Goal: Task Accomplishment & Management: Complete application form

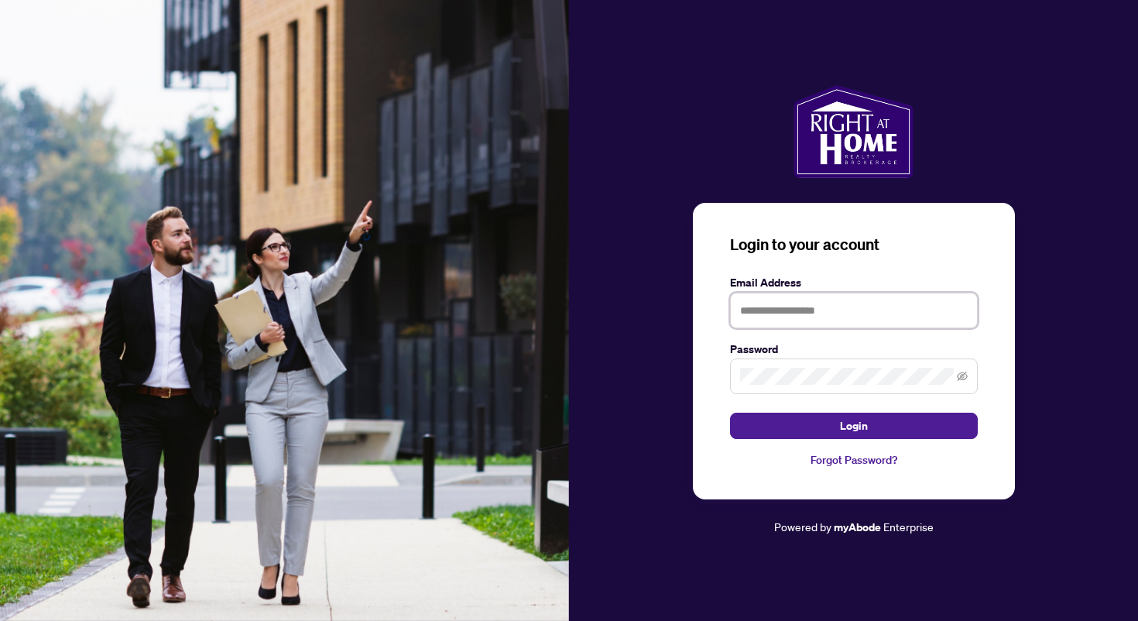
click at [789, 312] on input "text" at bounding box center [854, 311] width 248 height 36
type input "**********"
click at [730, 413] on button "Login" at bounding box center [854, 426] width 248 height 26
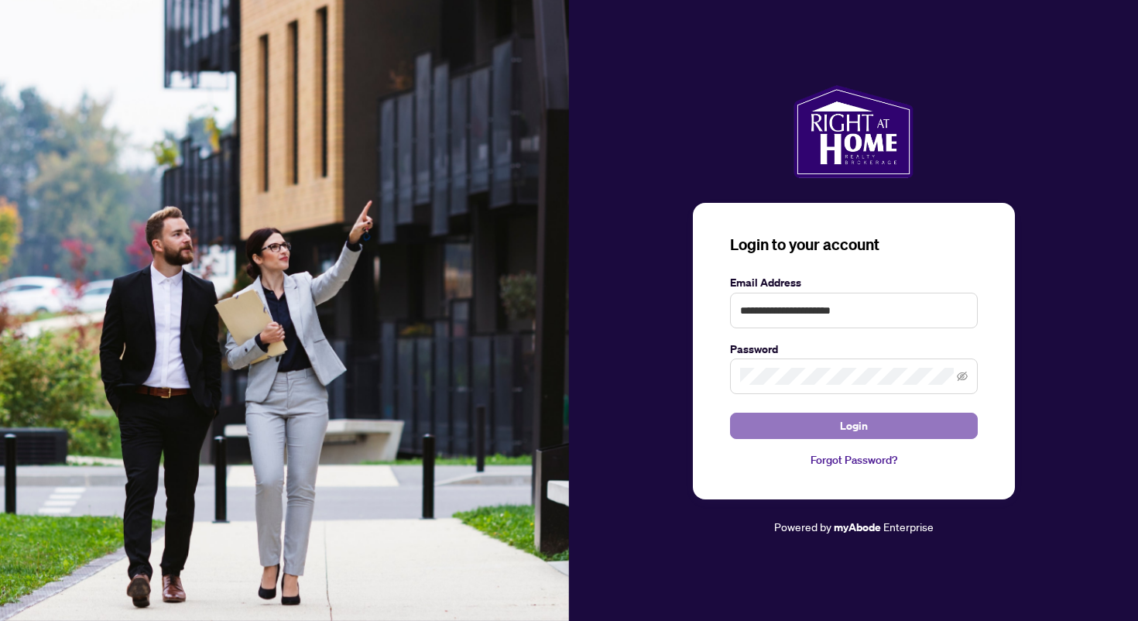
click at [838, 434] on button "Login" at bounding box center [854, 426] width 248 height 26
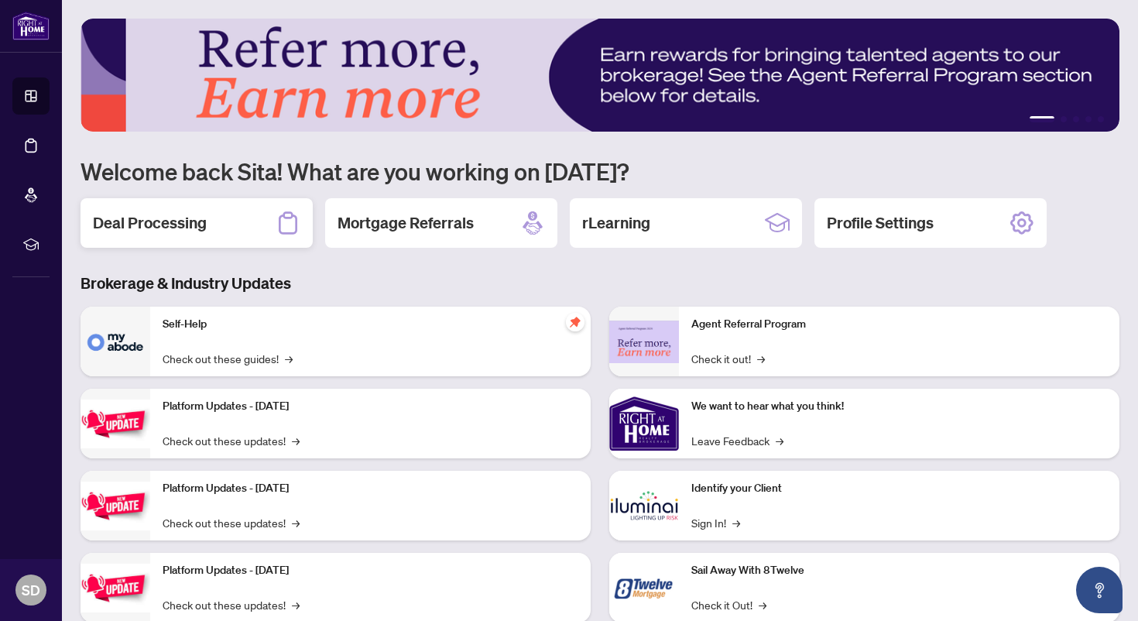
click at [195, 217] on h2 "Deal Processing" at bounding box center [150, 223] width 114 height 22
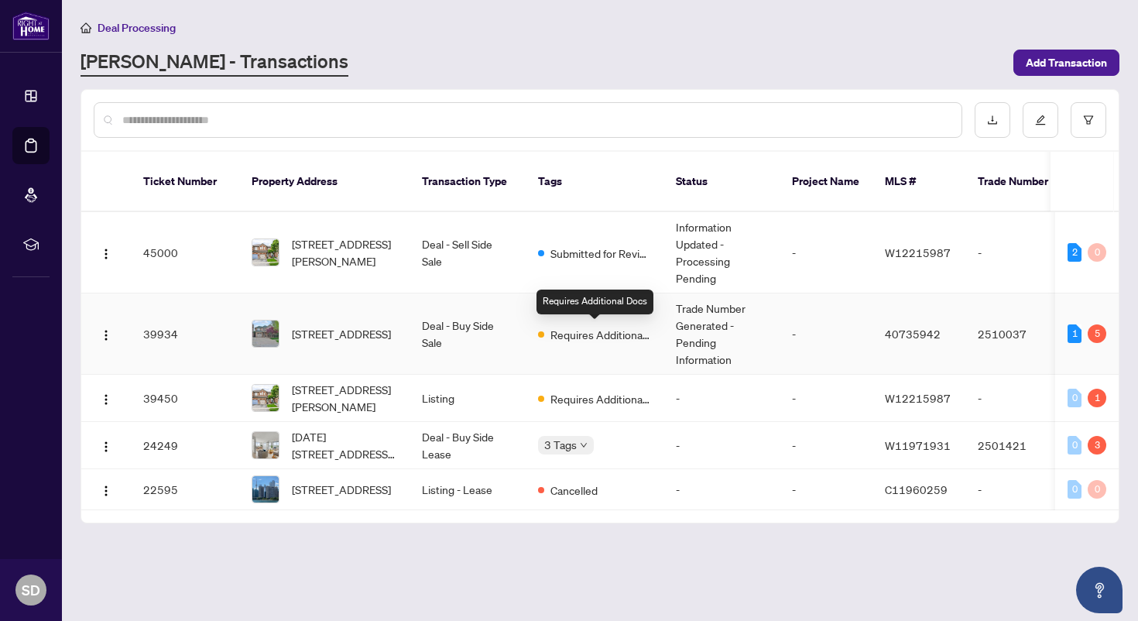
click at [616, 338] on span "Requires Additional Docs" at bounding box center [600, 334] width 101 height 17
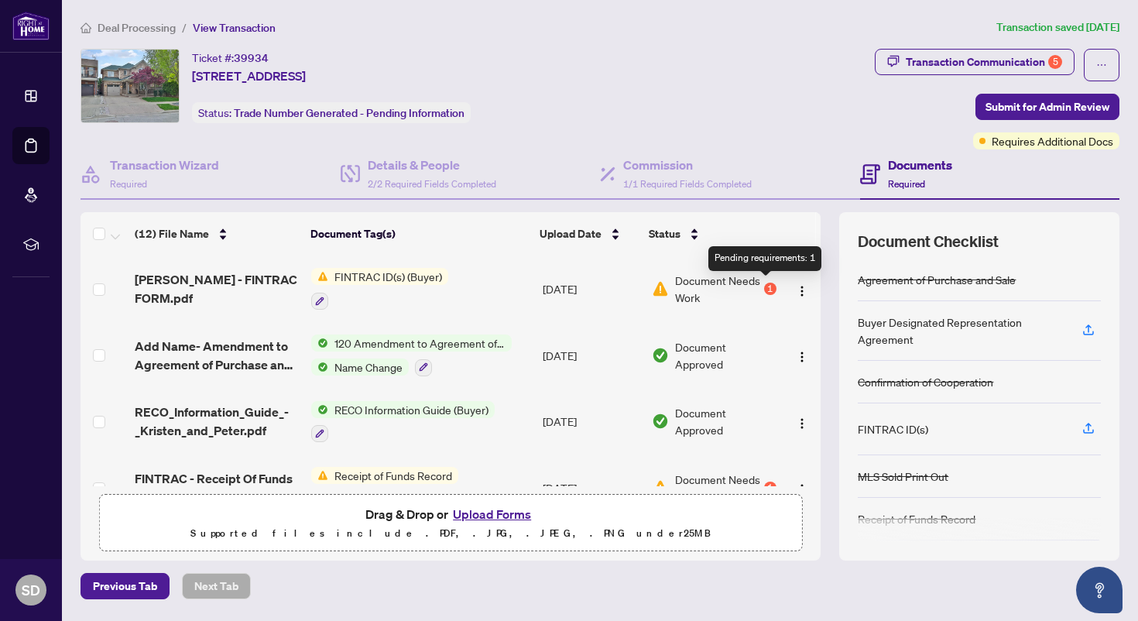
click at [764, 286] on div "1" at bounding box center [770, 289] width 12 height 12
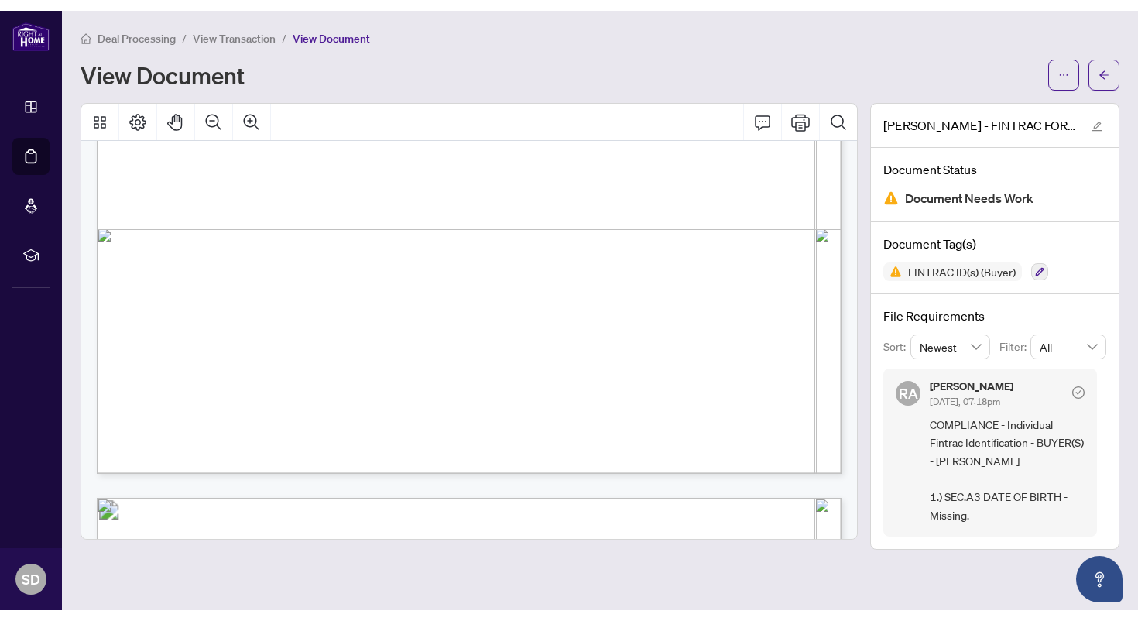
scroll to position [783, 0]
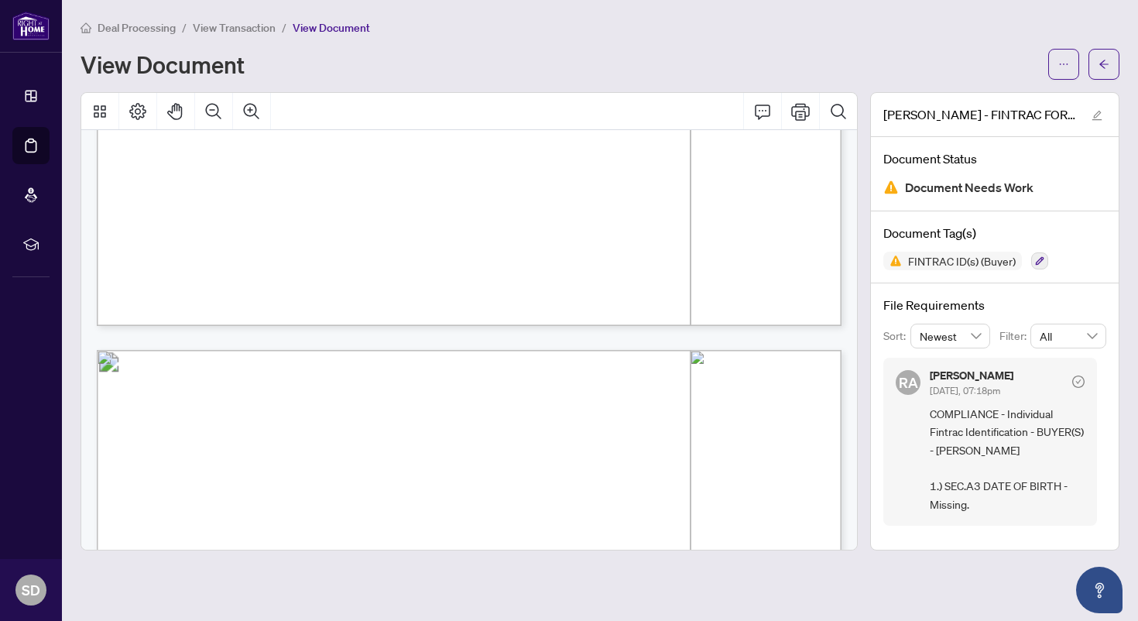
click at [995, 513] on span "COMPLIANCE - Individual Fintrac Identification - BUYER(S) - [PERSON_NAME] 1.) S…" at bounding box center [1007, 459] width 155 height 108
click at [993, 451] on span "COMPLIANCE - Individual Fintrac Identification - BUYER(S) - [PERSON_NAME] 1.) S…" at bounding box center [1007, 459] width 155 height 108
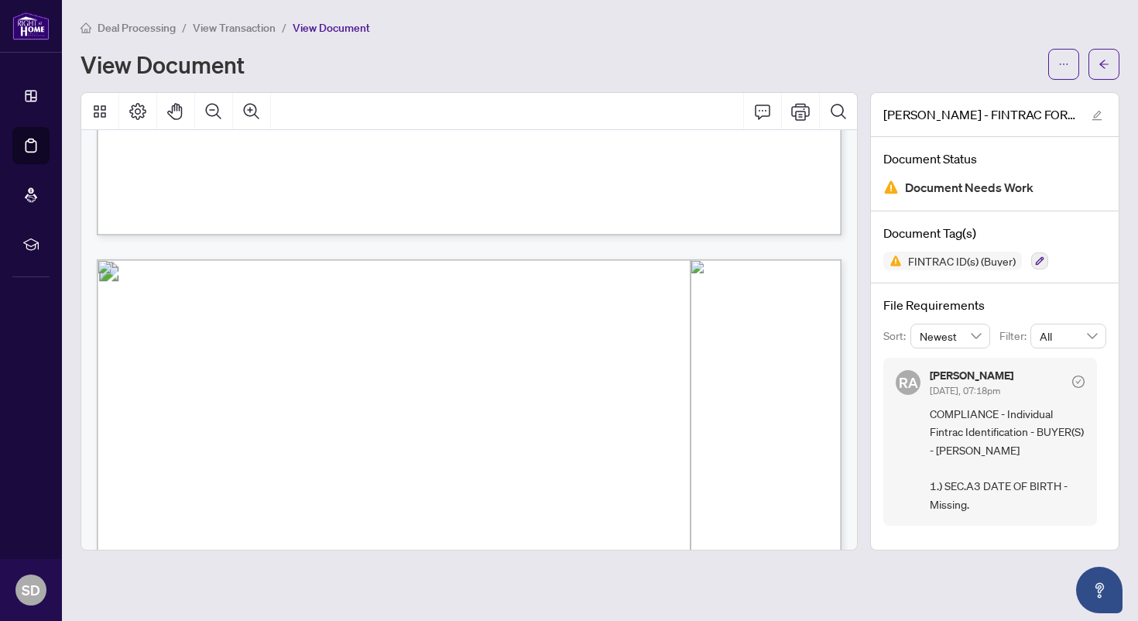
scroll to position [3540, 0]
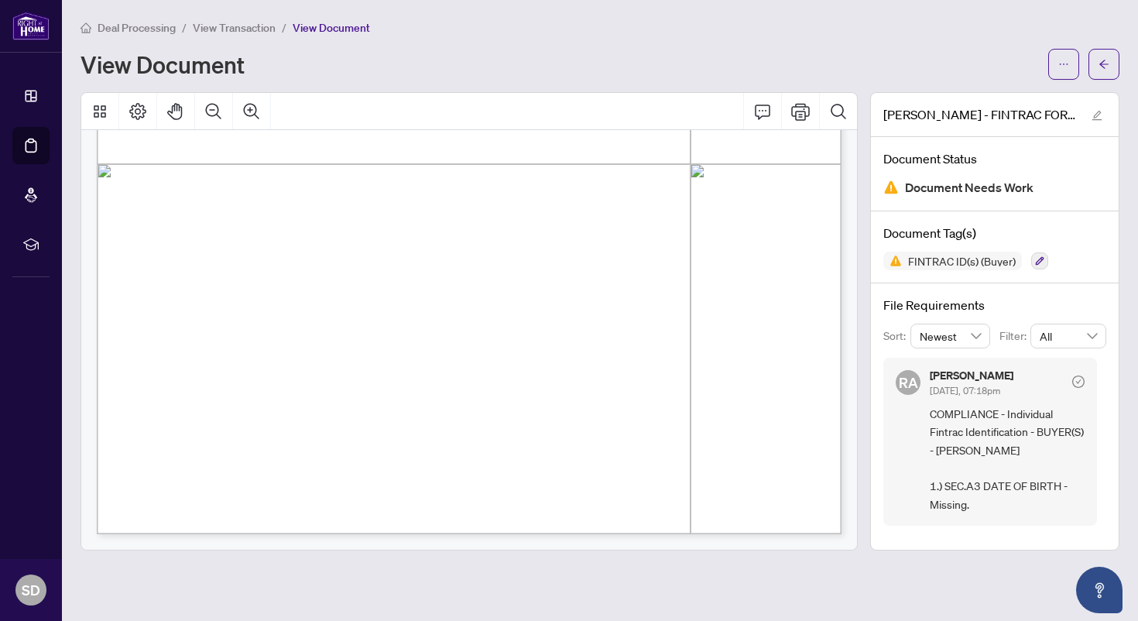
click at [1080, 380] on icon "check-circle" at bounding box center [1078, 381] width 12 height 12
click at [917, 519] on div "[PERSON_NAME] [DATE], 07:18pm COMPLIANCE - Individual Fintrac Identification - …" at bounding box center [990, 442] width 214 height 168
click at [976, 334] on span "Newest" at bounding box center [951, 335] width 62 height 23
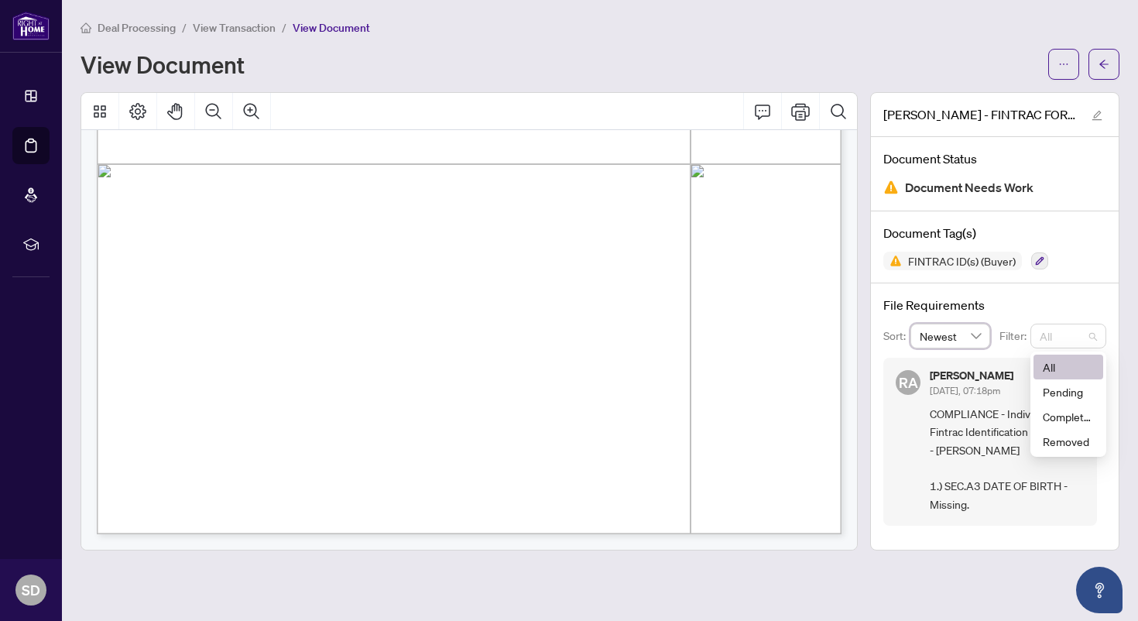
click at [1065, 328] on span "All" at bounding box center [1068, 335] width 57 height 23
click at [1085, 257] on div "FINTRAC ID(s) (Buyer)" at bounding box center [994, 261] width 223 height 19
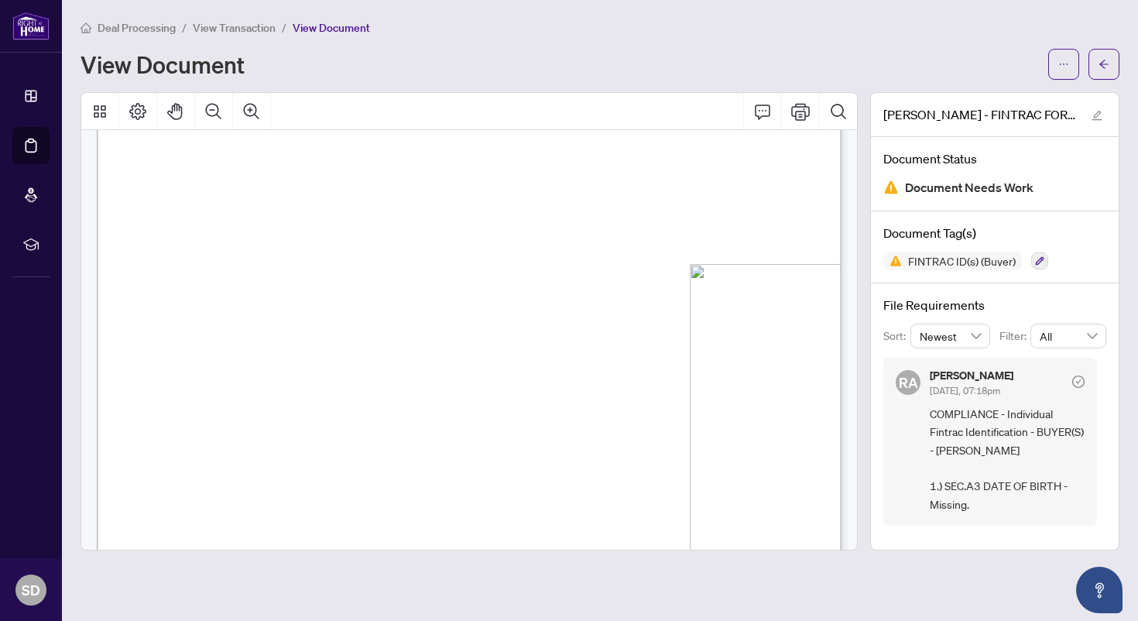
scroll to position [0, 0]
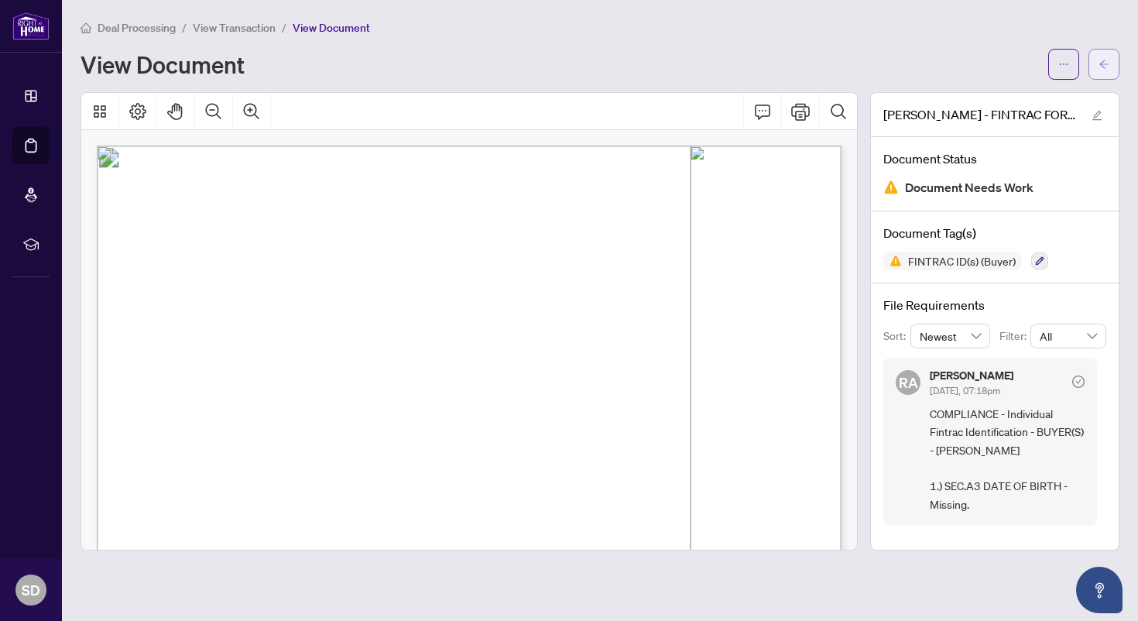
click at [1102, 57] on span "button" at bounding box center [1104, 64] width 11 height 25
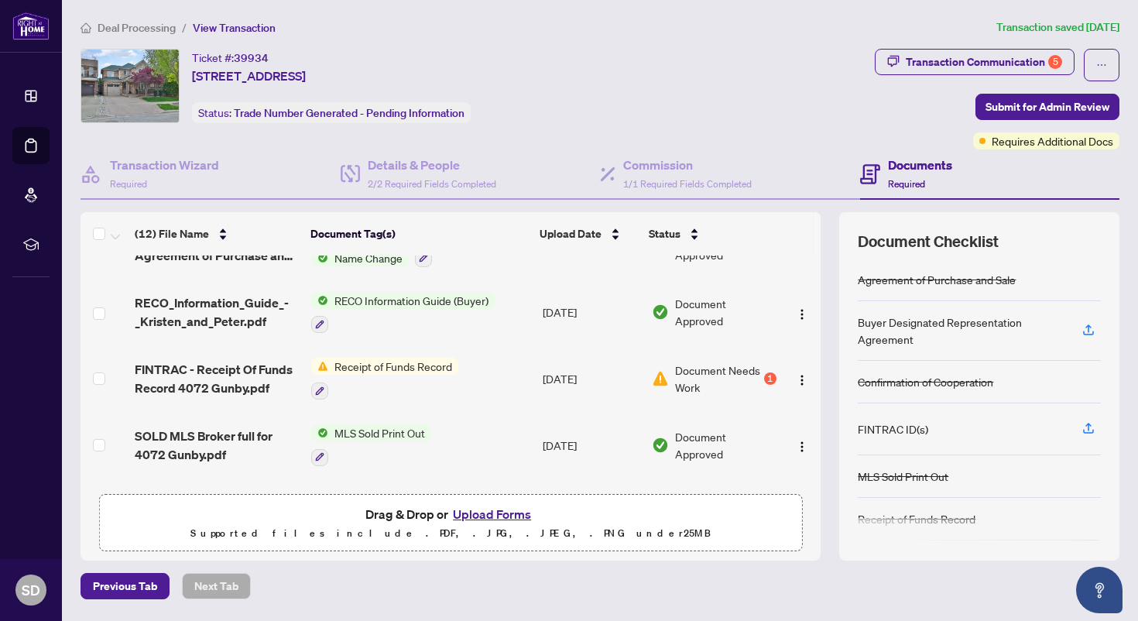
scroll to position [115, 0]
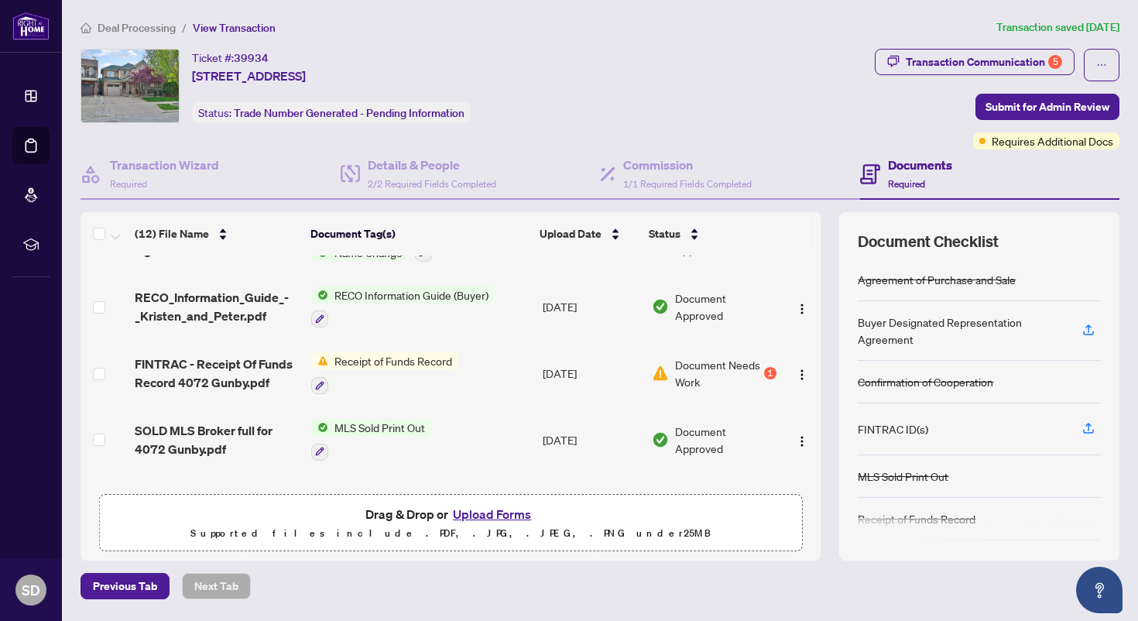
click at [771, 369] on td "Document Needs Work 1" at bounding box center [714, 373] width 136 height 67
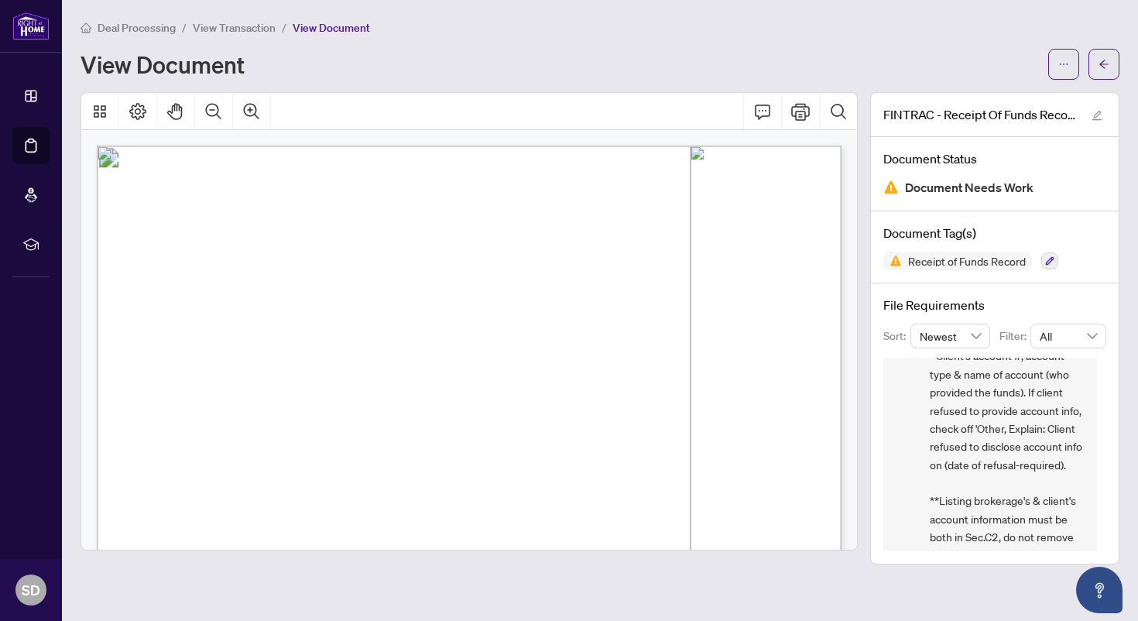
scroll to position [372, 0]
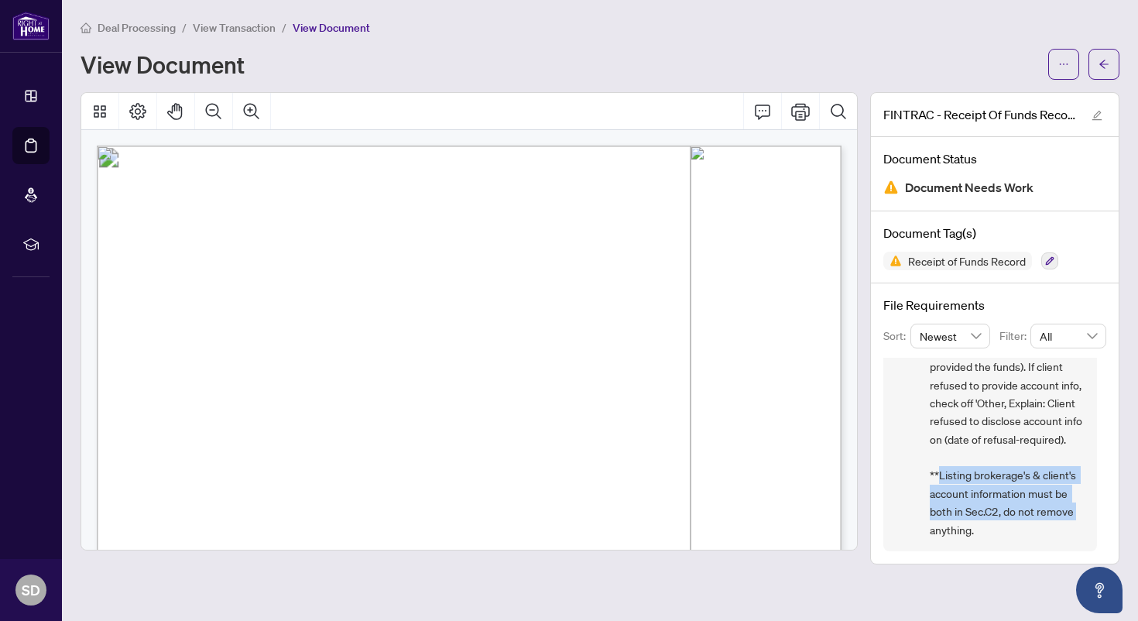
drag, startPoint x: 941, startPoint y: 475, endPoint x: 1083, endPoint y: 509, distance: 146.5
click at [1083, 510] on div "[PERSON_NAME] [DATE], 07:14pm COMPLIANCE - RECEIPT OF FUNDS FORM 635 ($50K) 1.)…" at bounding box center [990, 277] width 214 height 548
click at [921, 430] on div "[PERSON_NAME] [DATE], 07:14pm COMPLIANCE - RECEIPT OF FUNDS FORM 635 ($50K) 1.)…" at bounding box center [990, 277] width 214 height 548
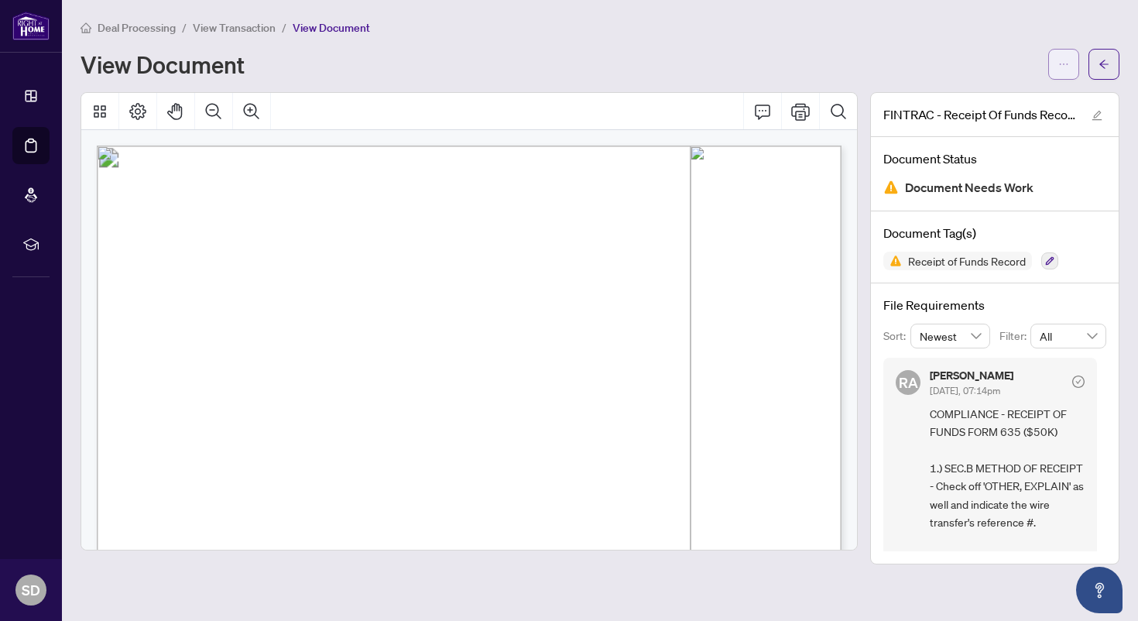
click at [1064, 64] on icon "ellipsis" at bounding box center [1063, 64] width 11 height 11
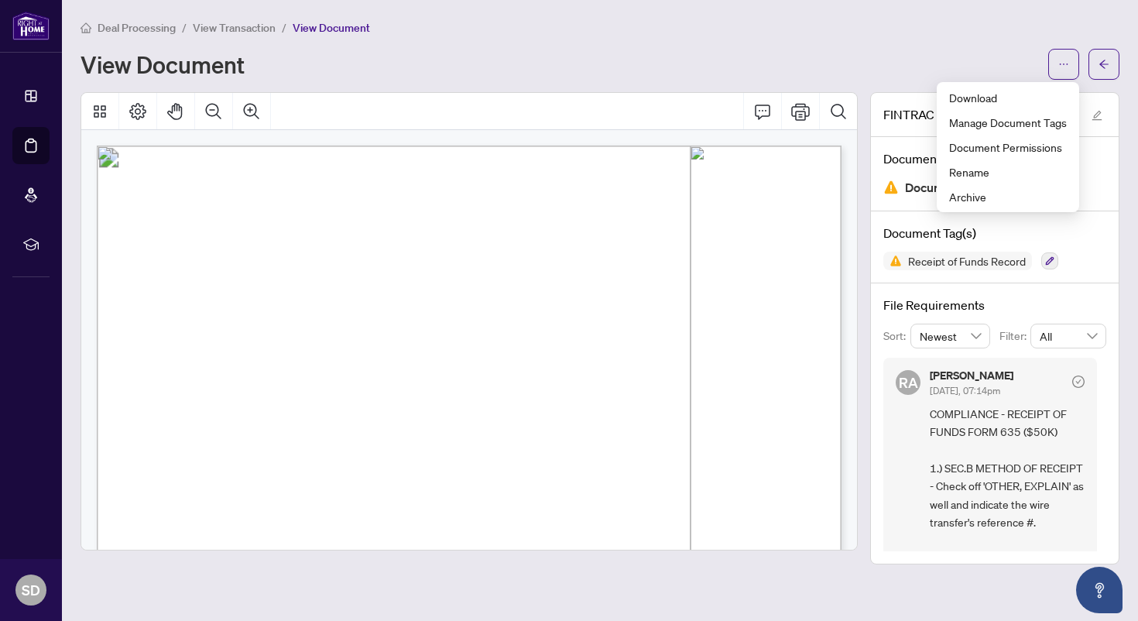
click at [811, 57] on div "View Document" at bounding box center [560, 64] width 958 height 25
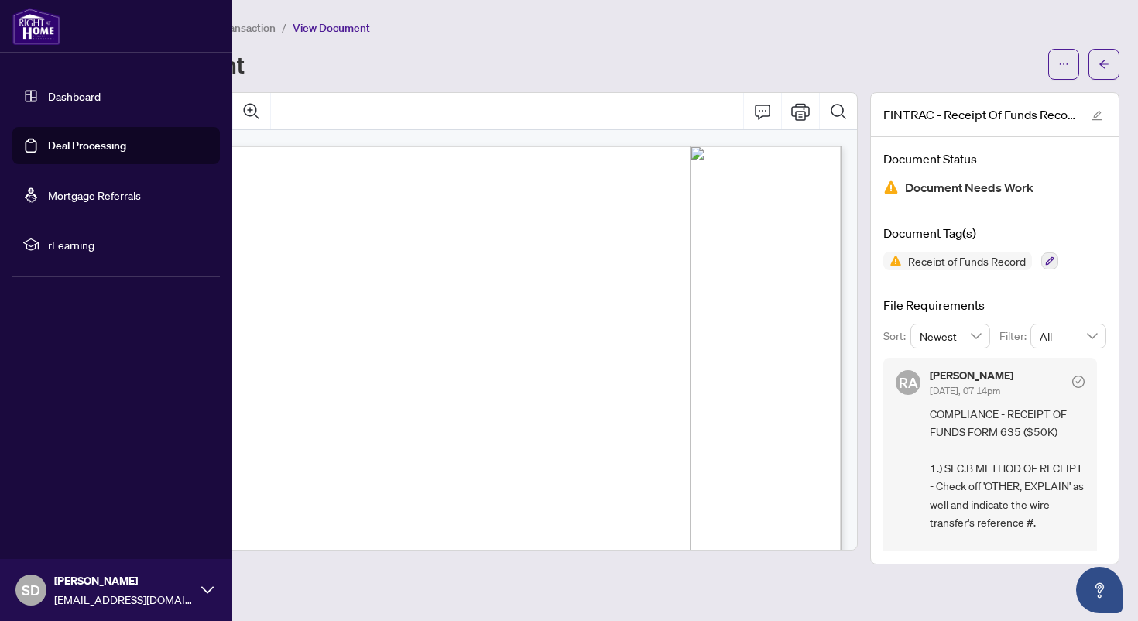
click at [60, 146] on link "Deal Processing" at bounding box center [87, 146] width 78 height 14
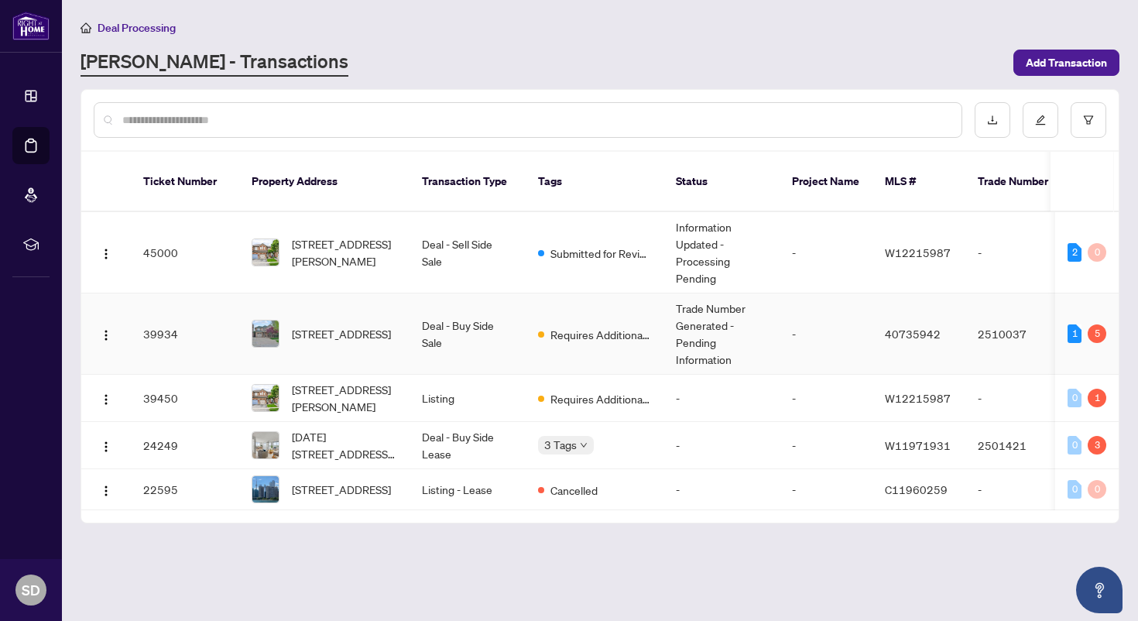
click at [815, 337] on td "-" at bounding box center [826, 333] width 93 height 81
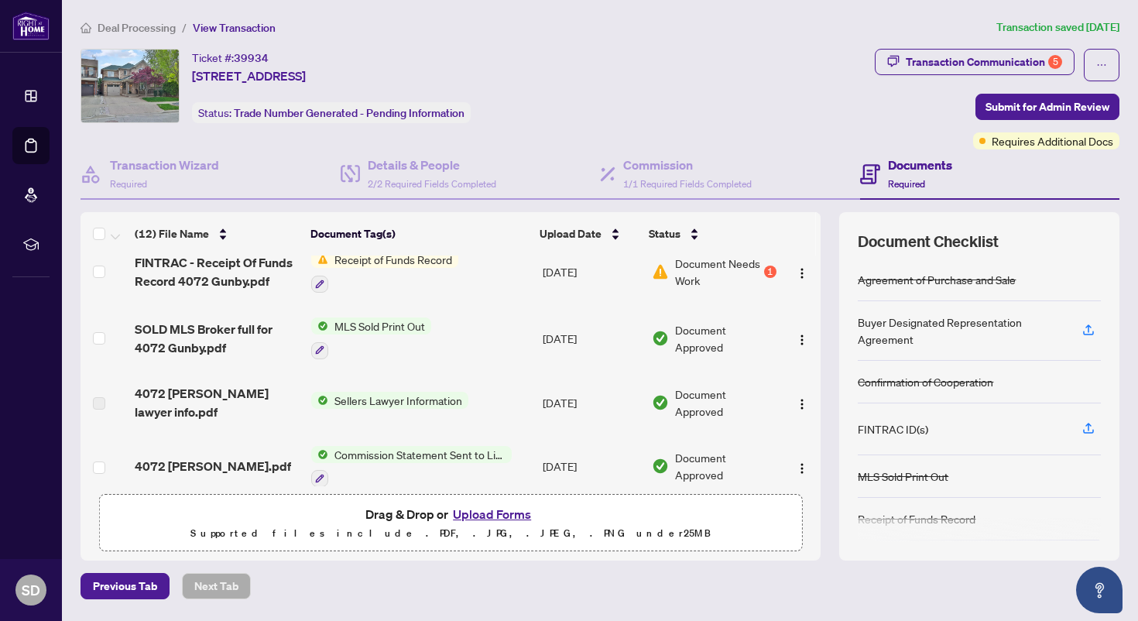
scroll to position [215, 0]
click at [798, 274] on img "button" at bounding box center [802, 274] width 12 height 12
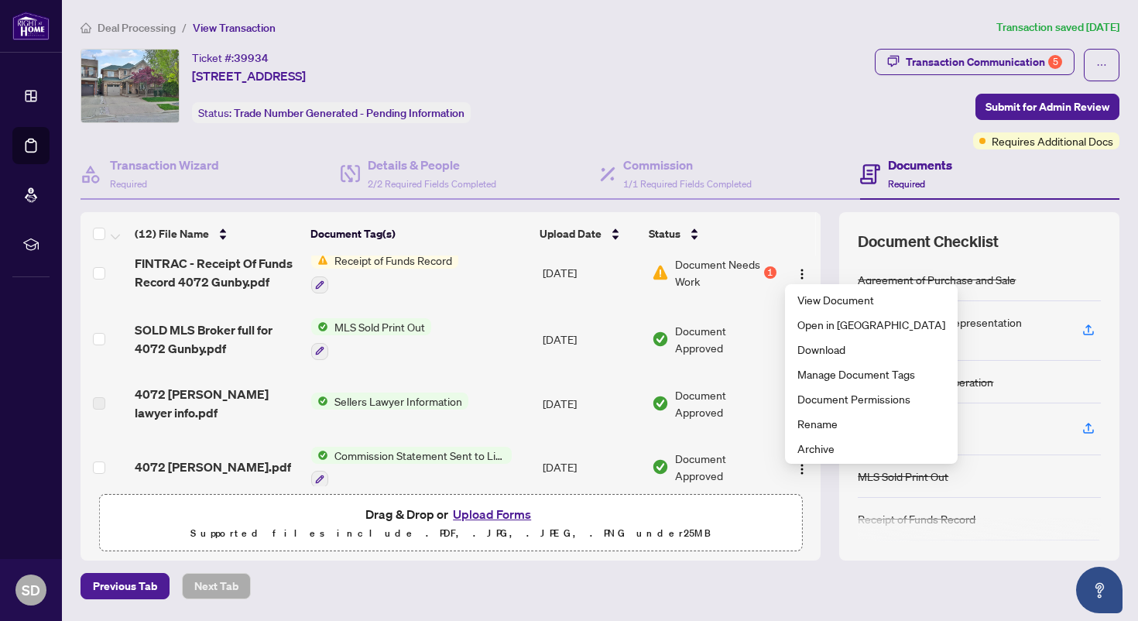
click at [1017, 240] on div "Document Checklist" at bounding box center [979, 242] width 243 height 22
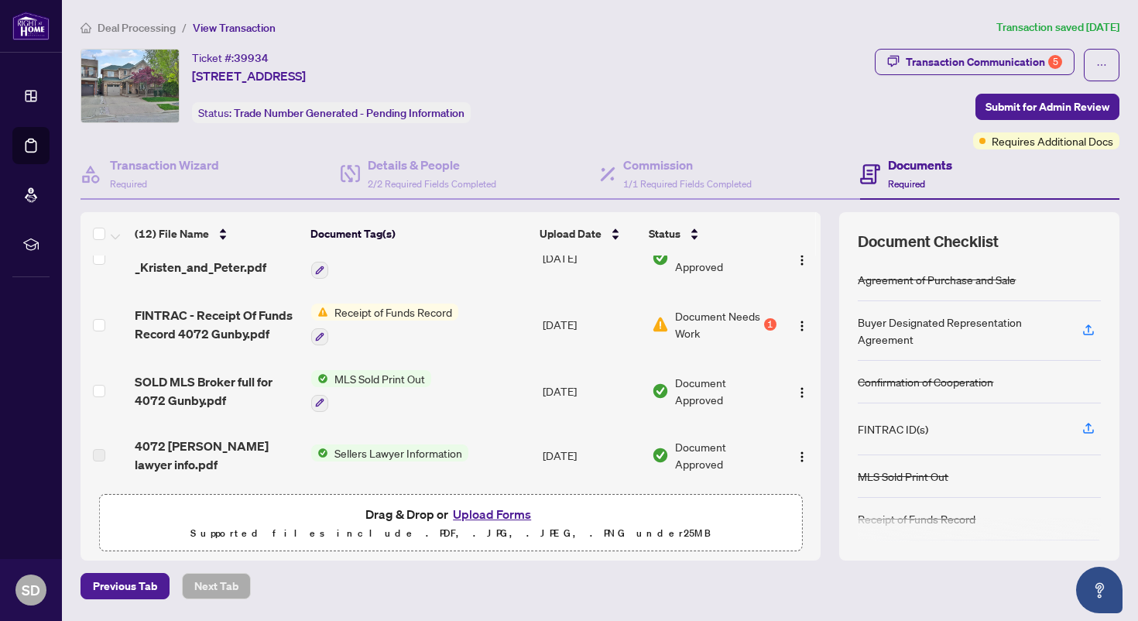
scroll to position [153, 0]
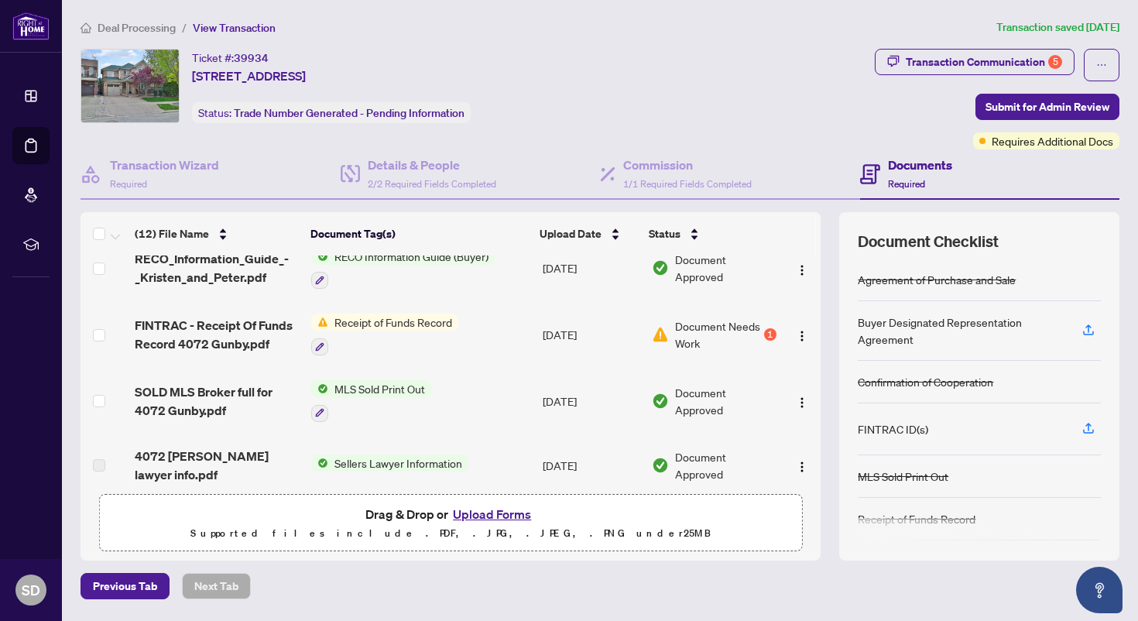
click at [707, 327] on span "Document Needs Work" at bounding box center [717, 334] width 85 height 34
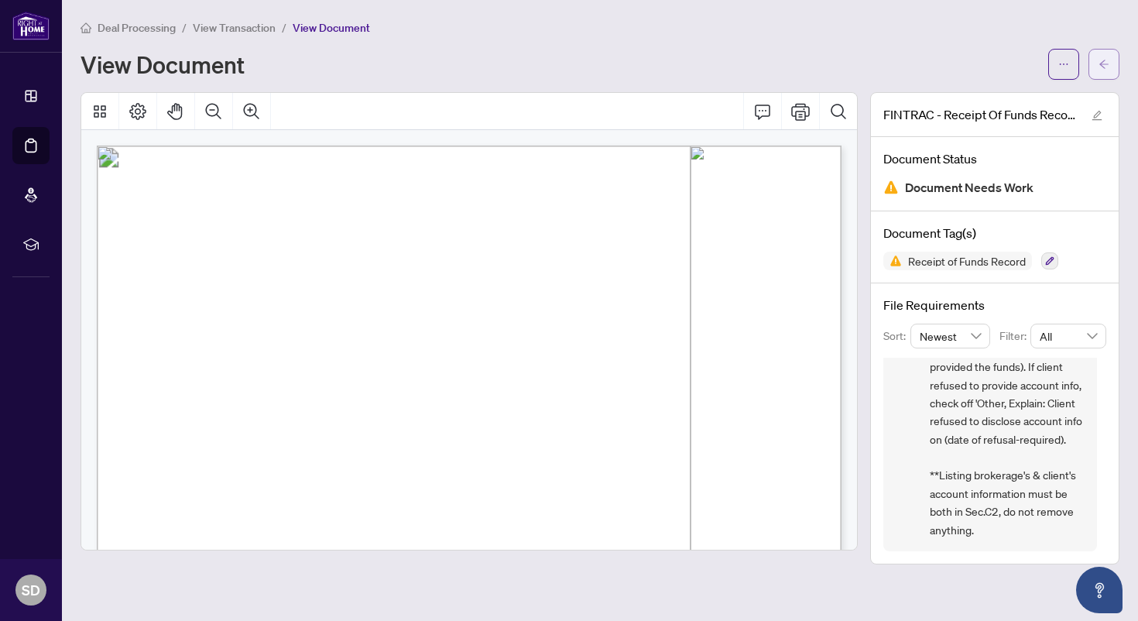
click at [1109, 62] on button "button" at bounding box center [1104, 64] width 31 height 31
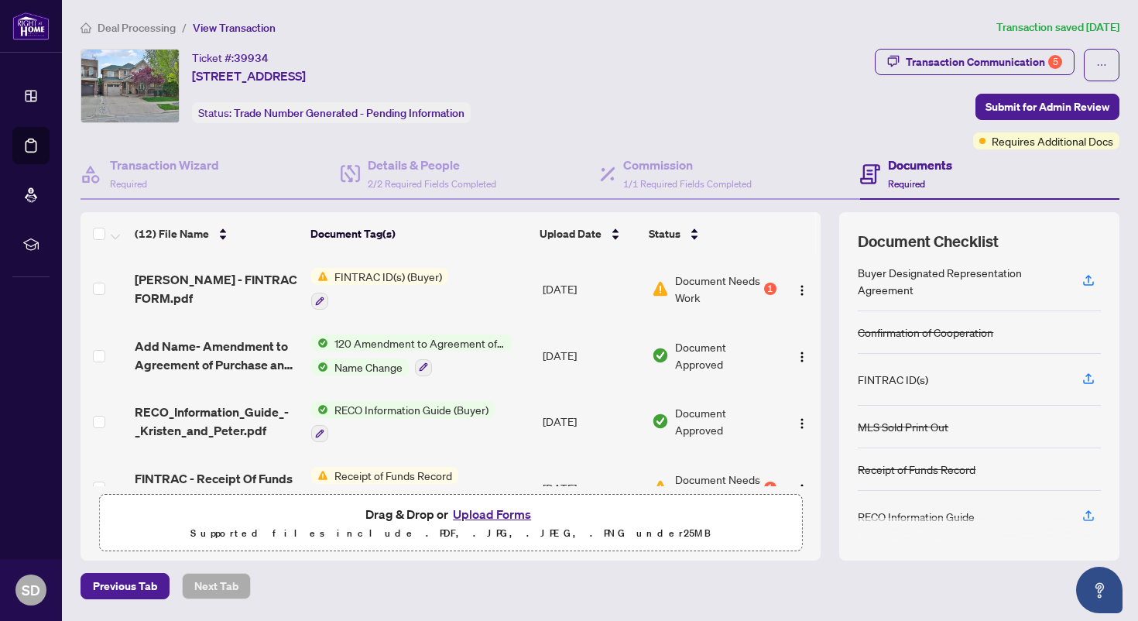
scroll to position [56, 0]
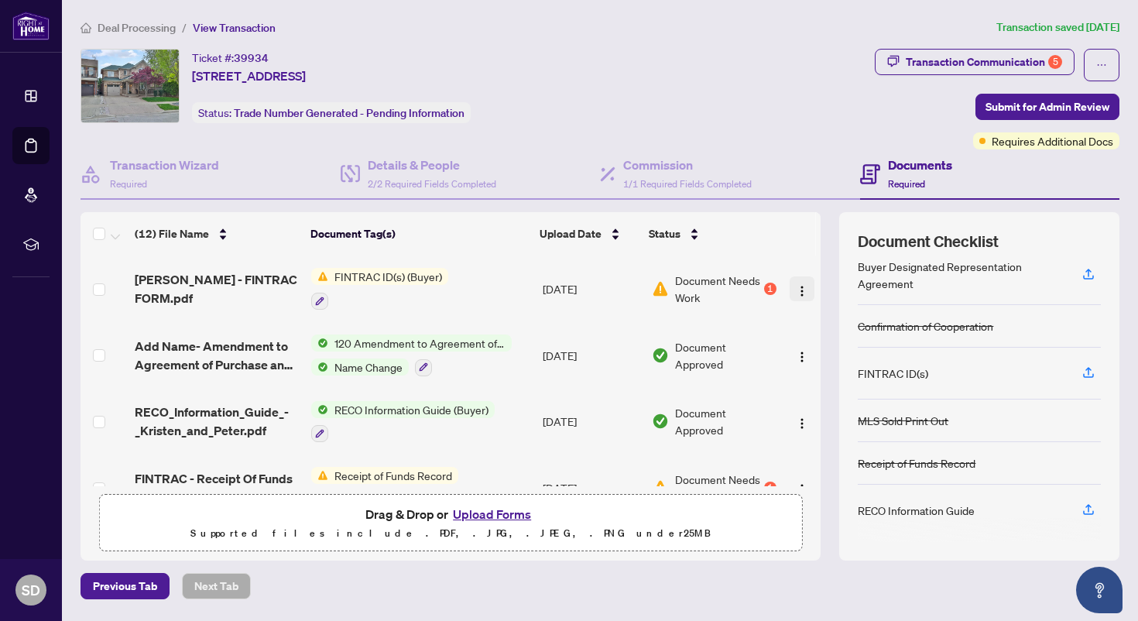
click at [799, 289] on img "button" at bounding box center [802, 291] width 12 height 12
click at [323, 301] on icon "button" at bounding box center [319, 301] width 9 height 9
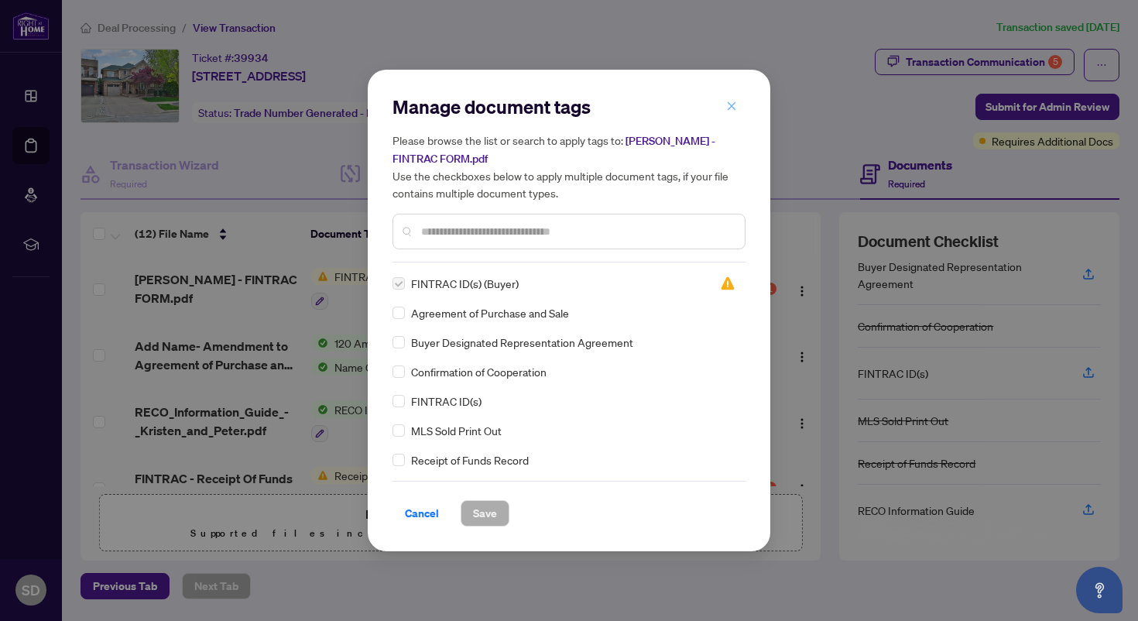
click at [736, 99] on span "button" at bounding box center [731, 106] width 11 height 25
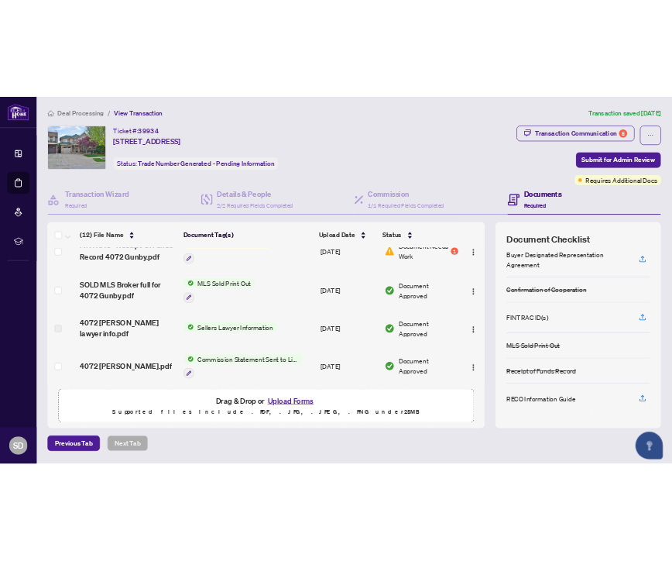
scroll to position [296, 0]
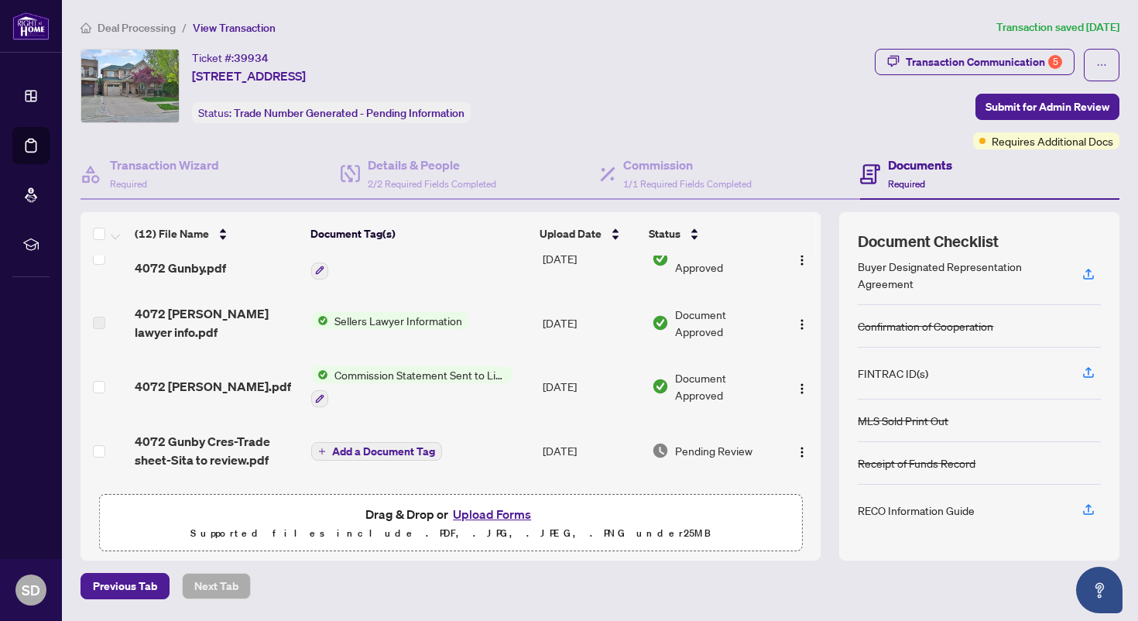
click at [513, 509] on button "Upload Forms" at bounding box center [491, 514] width 87 height 20
click at [494, 511] on button "Upload Forms" at bounding box center [491, 514] width 87 height 20
click at [482, 516] on button "Upload Forms" at bounding box center [491, 514] width 87 height 20
click at [485, 513] on button "Upload Forms" at bounding box center [491, 514] width 87 height 20
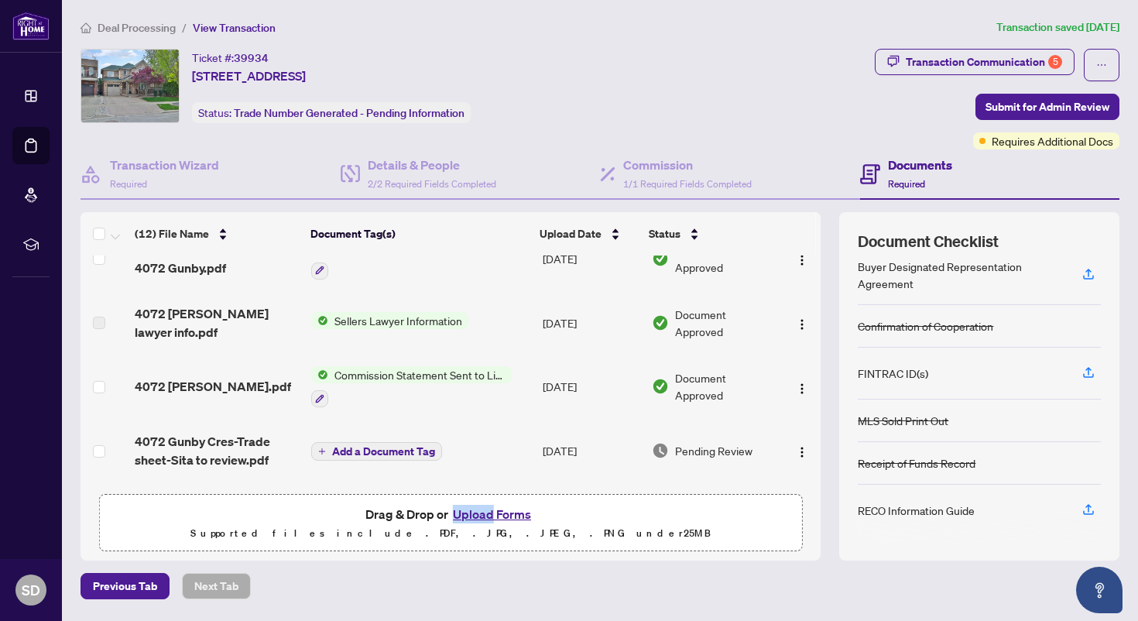
click at [478, 510] on button "Upload Forms" at bounding box center [491, 514] width 87 height 20
click at [508, 513] on button "Upload Forms" at bounding box center [491, 514] width 87 height 20
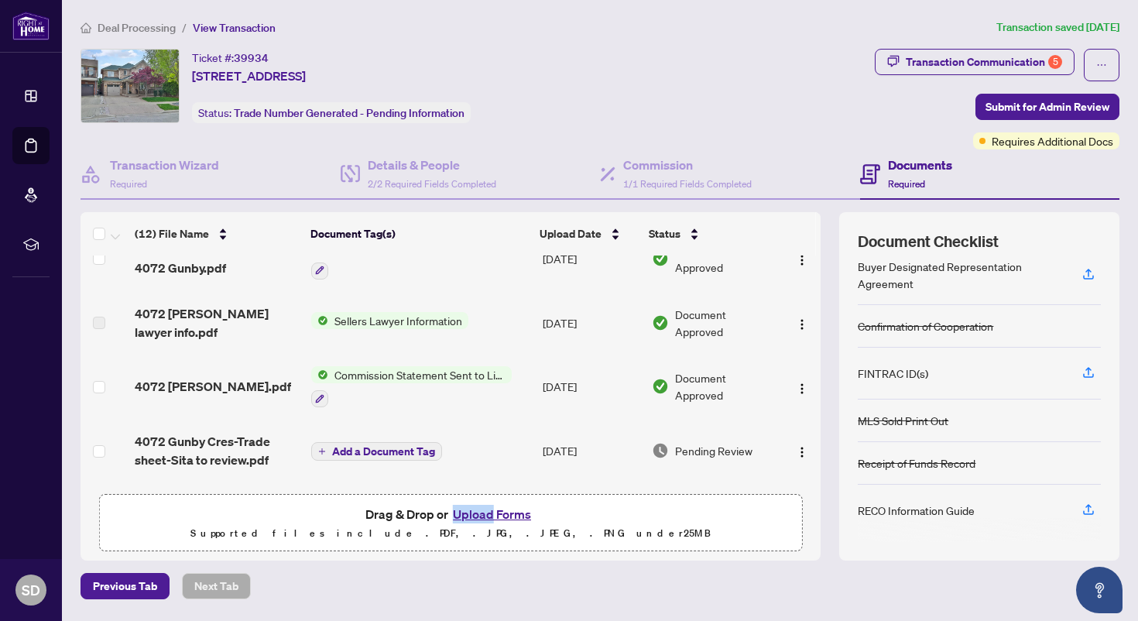
click at [508, 513] on button "Upload Forms" at bounding box center [491, 514] width 87 height 20
click at [466, 524] on p "Supported files include .PDF, .JPG, .JPEG, .PNG under 25 MB" at bounding box center [450, 533] width 683 height 19
click at [478, 512] on button "Upload Forms" at bounding box center [491, 514] width 87 height 20
click at [600, 524] on p "Supported files include .PDF, .JPG, .JPEG, .PNG under 25 MB" at bounding box center [450, 533] width 683 height 19
click at [485, 513] on button "Upload Forms" at bounding box center [491, 514] width 87 height 20
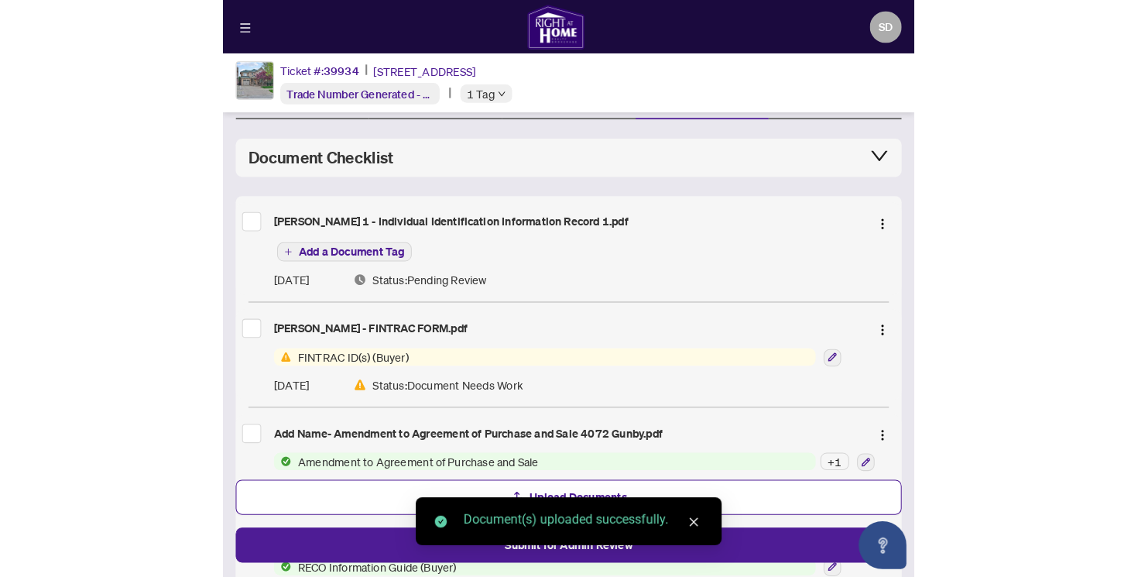
scroll to position [0, 0]
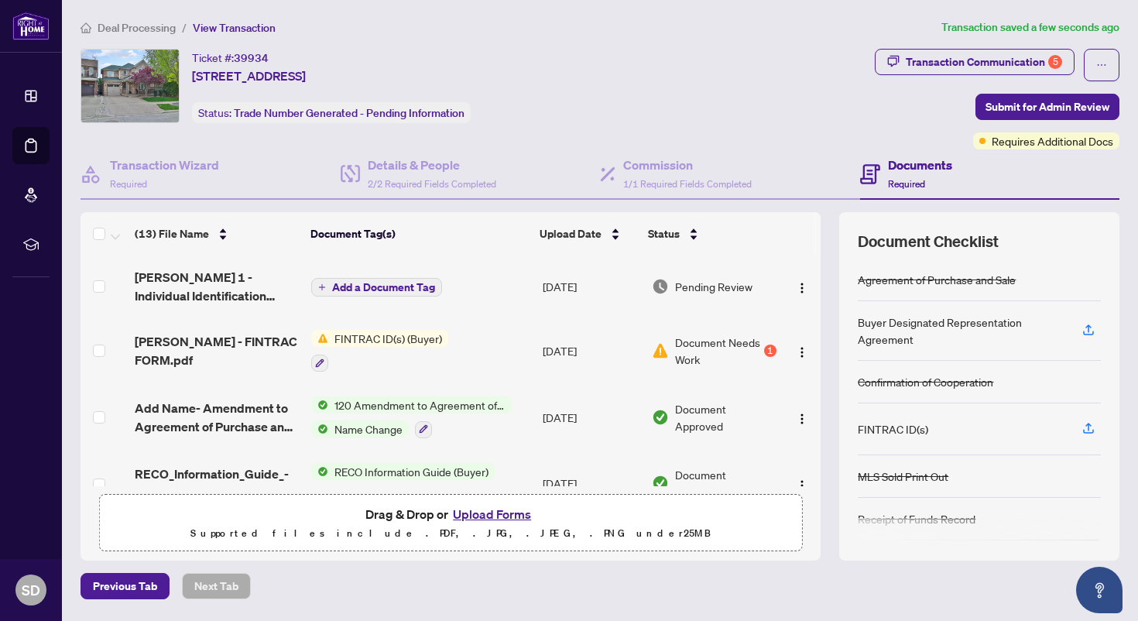
click at [416, 283] on span "Add a Document Tag" at bounding box center [383, 287] width 103 height 11
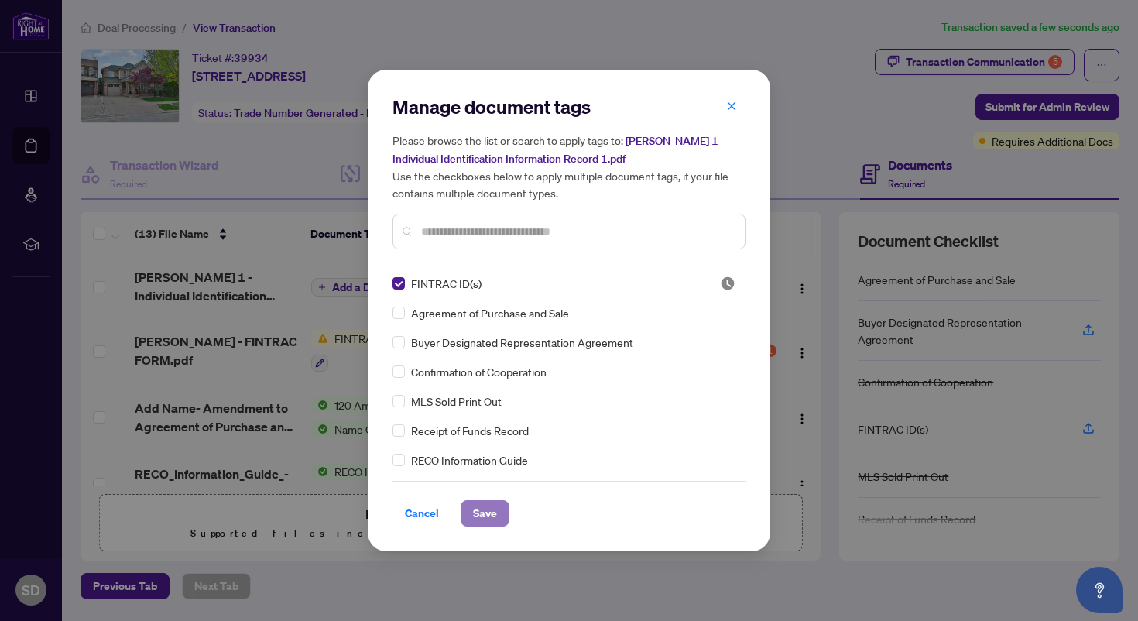
click at [474, 513] on span "Save" at bounding box center [485, 513] width 24 height 25
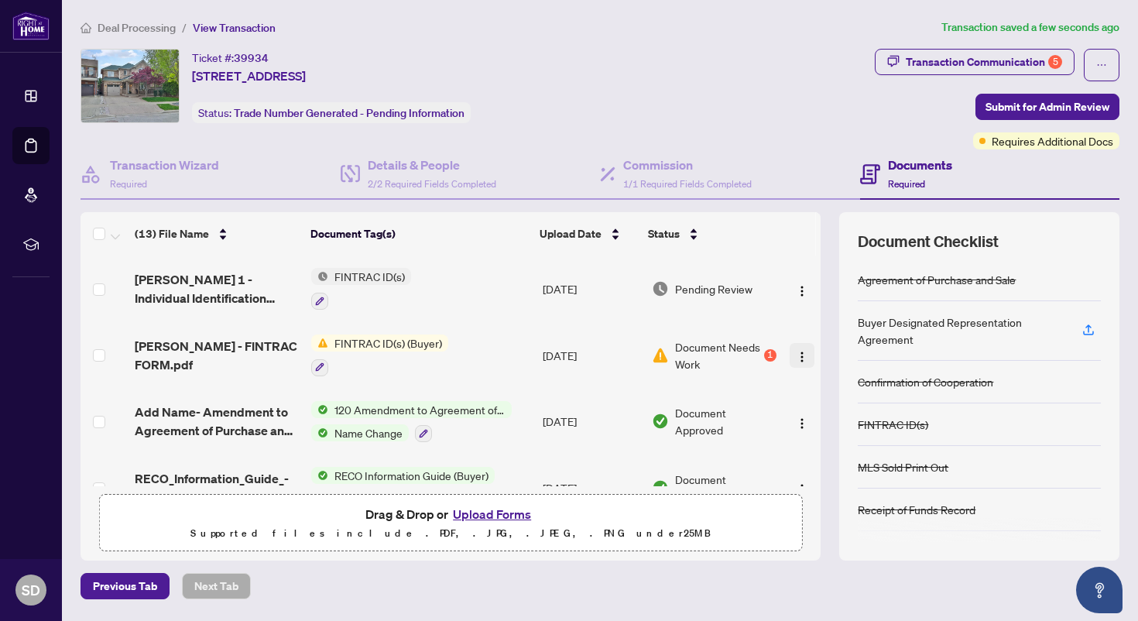
click at [799, 357] on img "button" at bounding box center [802, 357] width 12 height 12
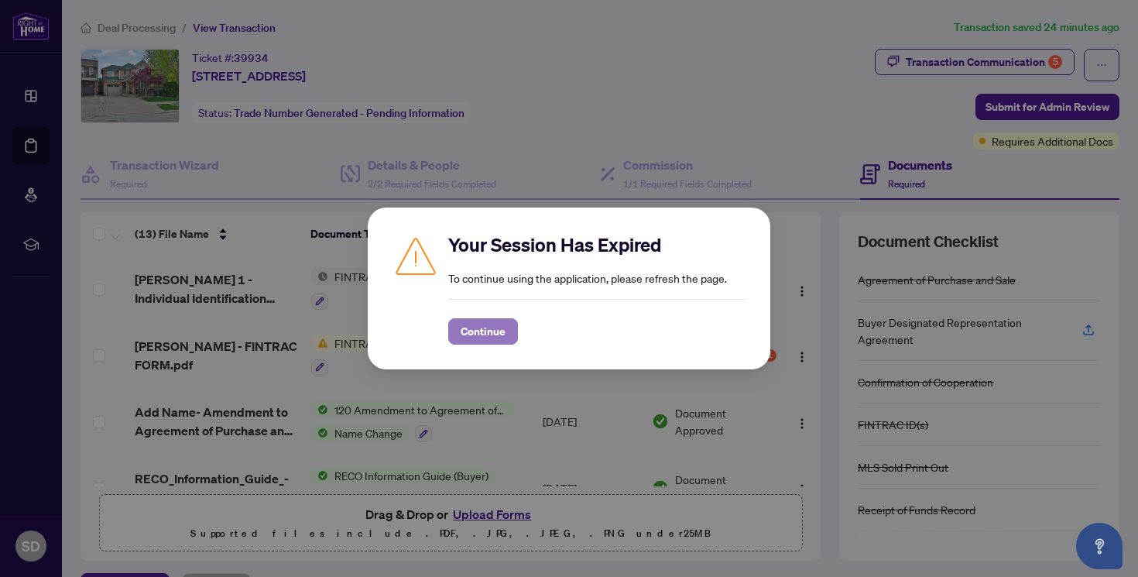
click at [497, 334] on span "Continue" at bounding box center [483, 331] width 45 height 25
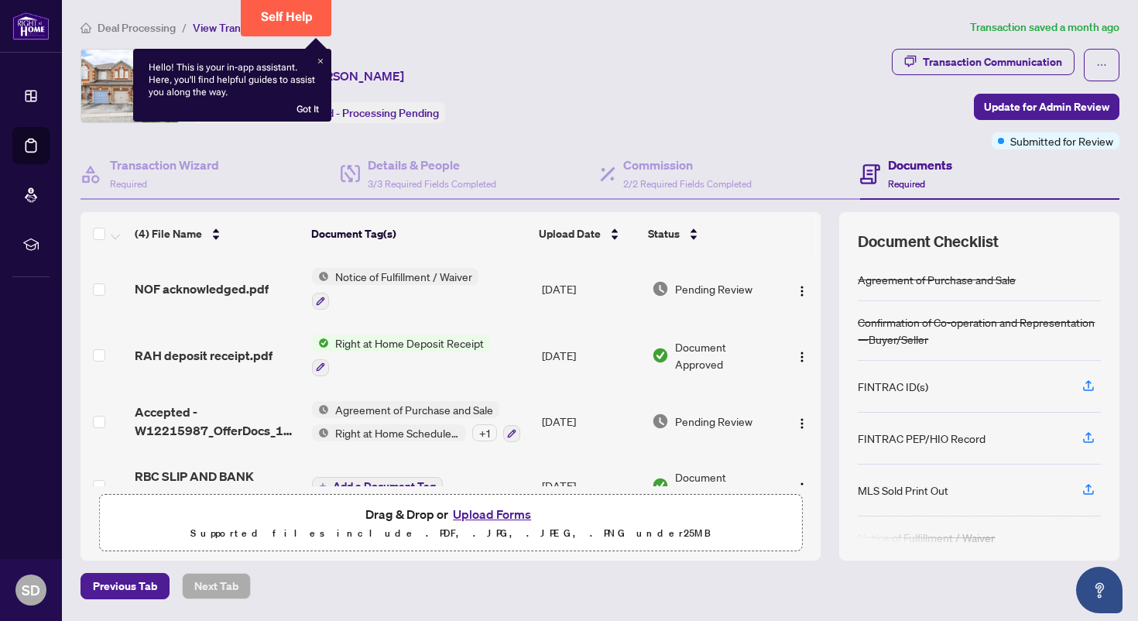
click at [321, 58] on div at bounding box center [319, 60] width 5 height 5
